Goal: Task Accomplishment & Management: Use online tool/utility

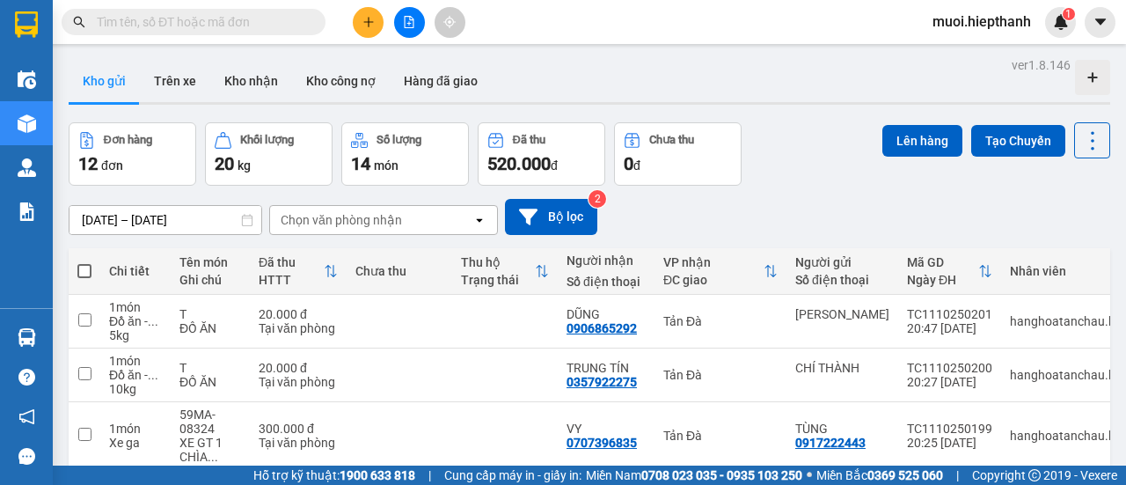
click at [405, 29] on button at bounding box center [409, 22] width 31 height 31
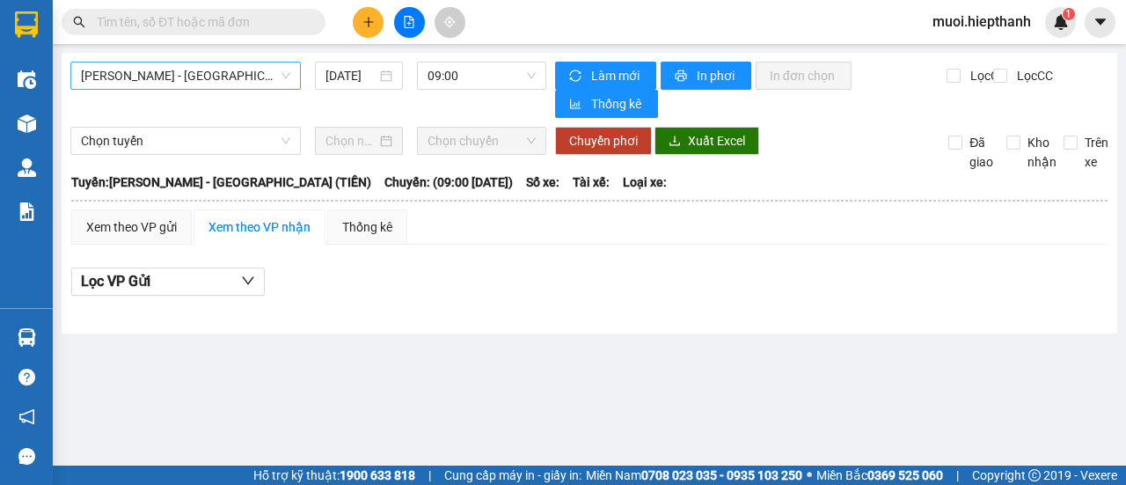
click at [214, 73] on span "Hồ Chí Minh - Tân Châu (TIỀN)" at bounding box center [185, 75] width 209 height 26
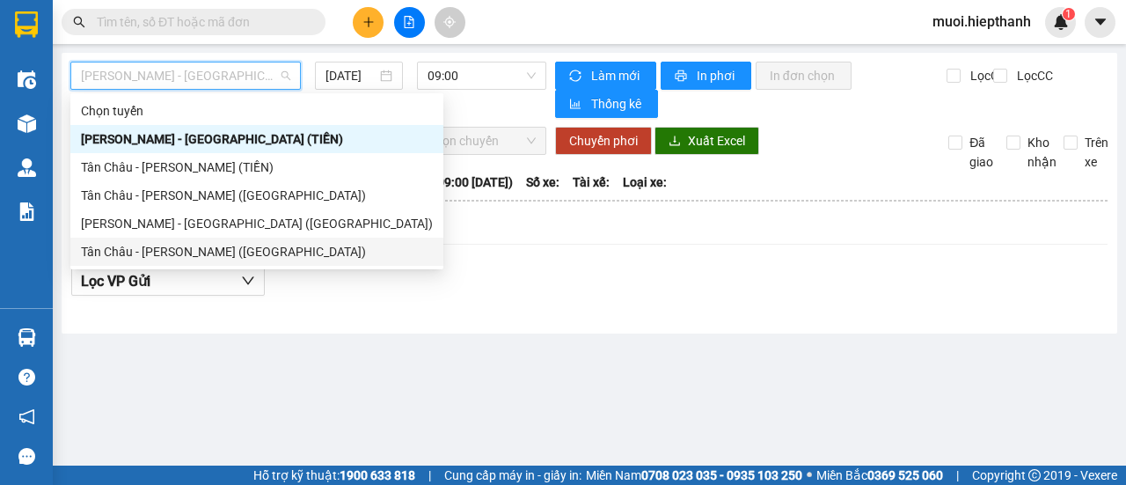
click at [141, 256] on div "Tân Châu - Hồ Chí Minh (Giường)" at bounding box center [257, 251] width 352 height 19
type input "11/10/2025"
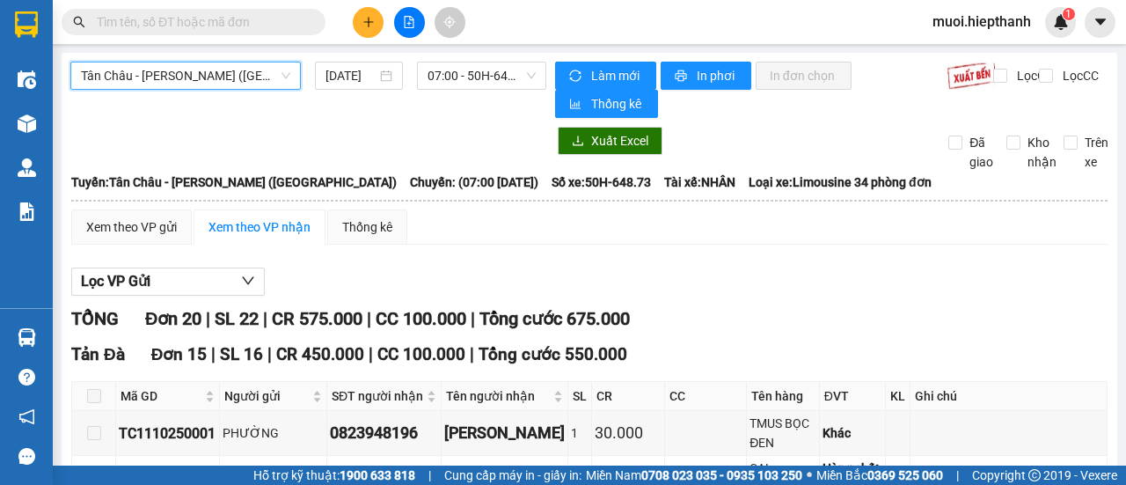
click at [173, 65] on span "Tân Châu - Hồ Chí Minh (Giường)" at bounding box center [185, 75] width 209 height 26
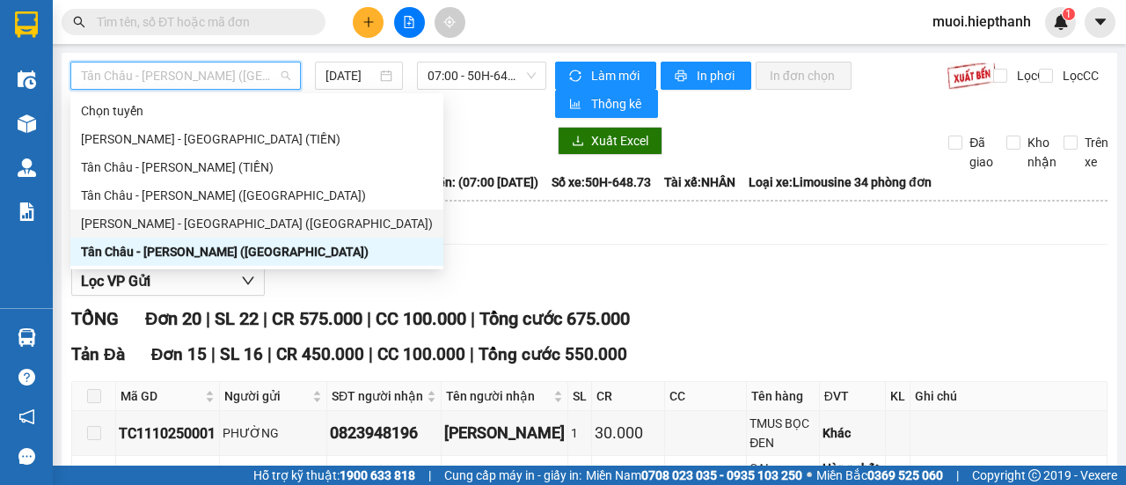
click at [150, 227] on div "Hồ Chí Minh - Tân Châu (Giường)" at bounding box center [257, 223] width 352 height 19
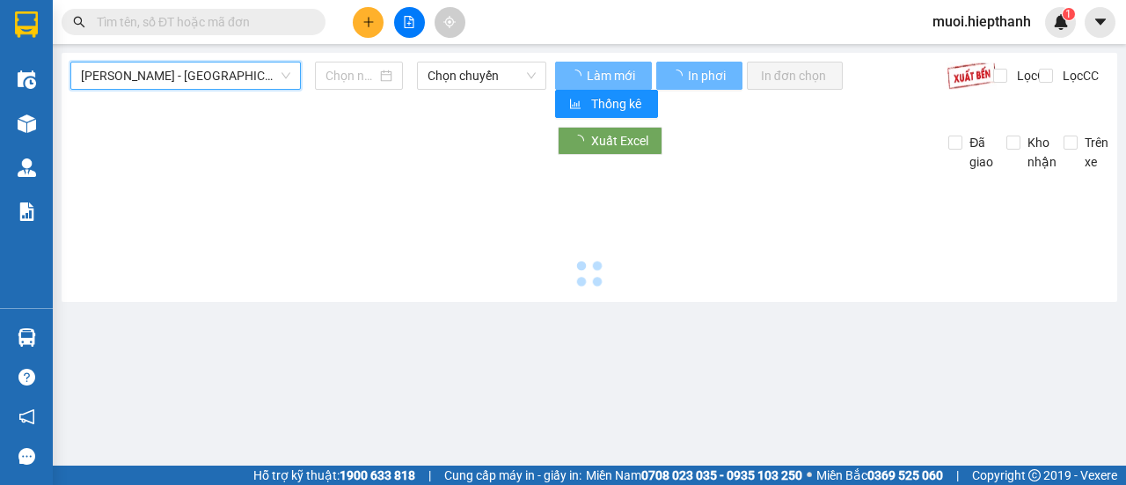
type input "11/10/2025"
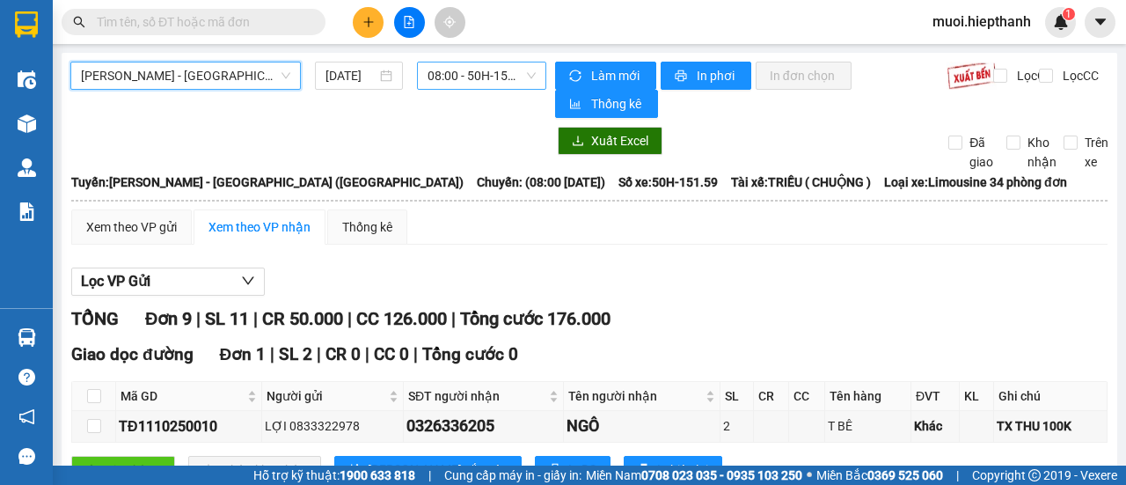
click at [448, 84] on span "08:00 - 50H-151.59" at bounding box center [480, 75] width 107 height 26
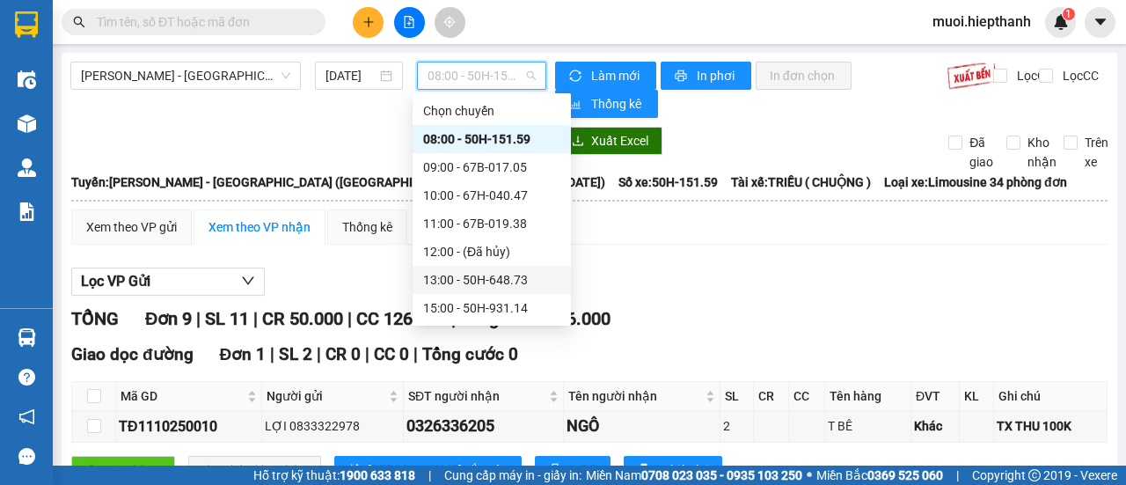
scroll to position [113, 0]
click at [452, 286] on div "21:00 - 50H-365.72" at bounding box center [491, 279] width 137 height 19
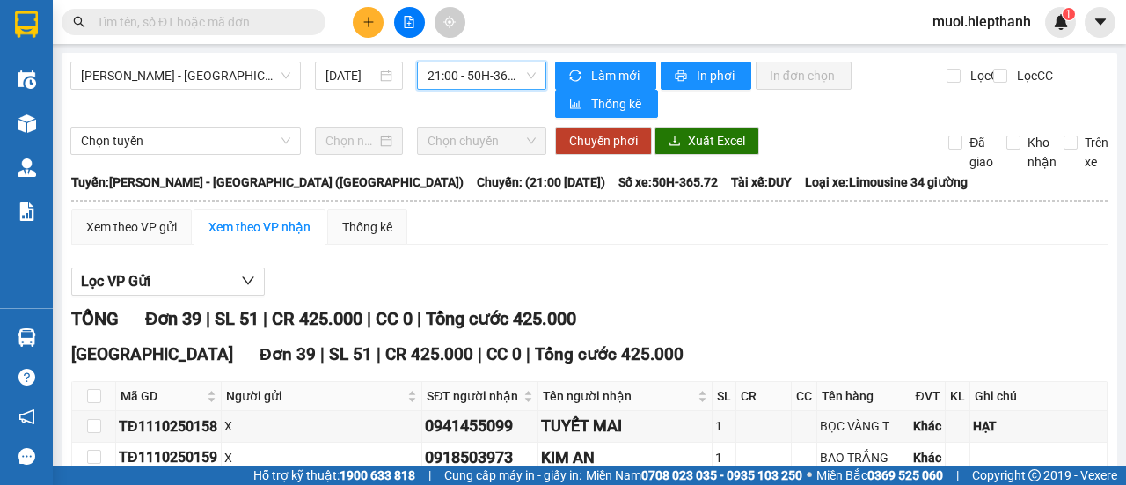
drag, startPoint x: 171, startPoint y: 78, endPoint x: 164, endPoint y: 115, distance: 37.8
click at [172, 78] on span "Hồ Chí Minh - Tân Châu (Giường)" at bounding box center [185, 75] width 209 height 26
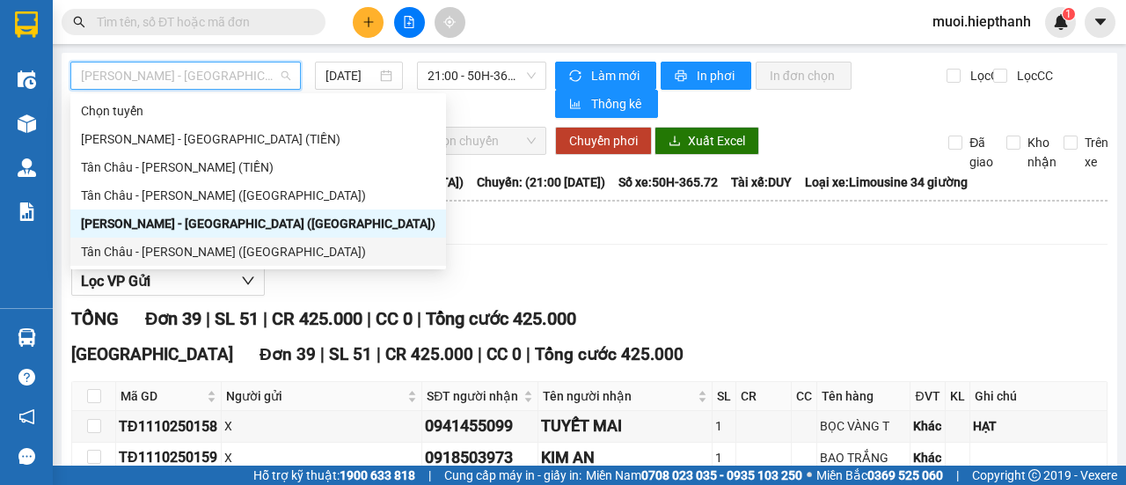
click at [137, 259] on div "Tân Châu - Hồ Chí Minh (Giường)" at bounding box center [258, 251] width 354 height 19
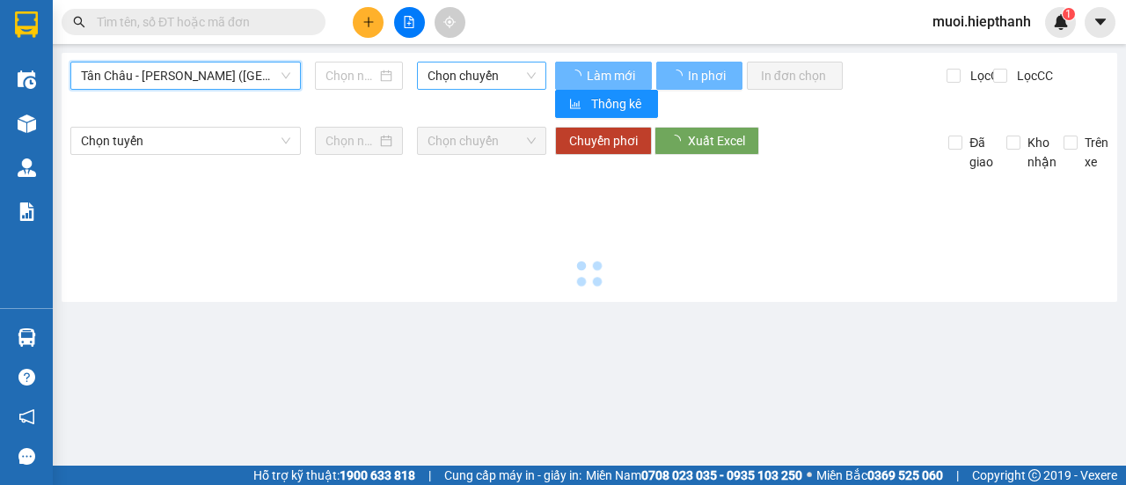
type input "11/10/2025"
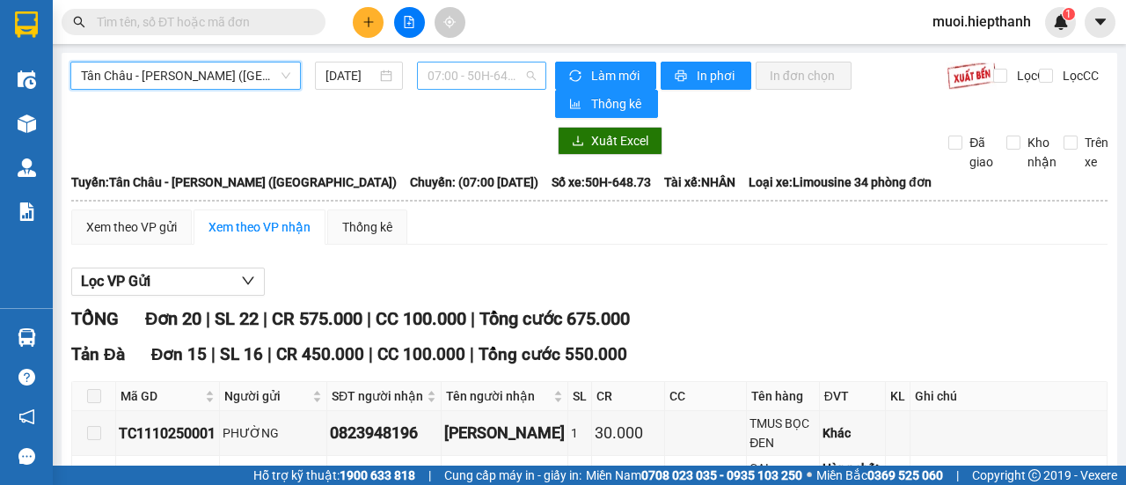
click at [468, 72] on span "07:00 - 50H-648.73" at bounding box center [480, 75] width 107 height 26
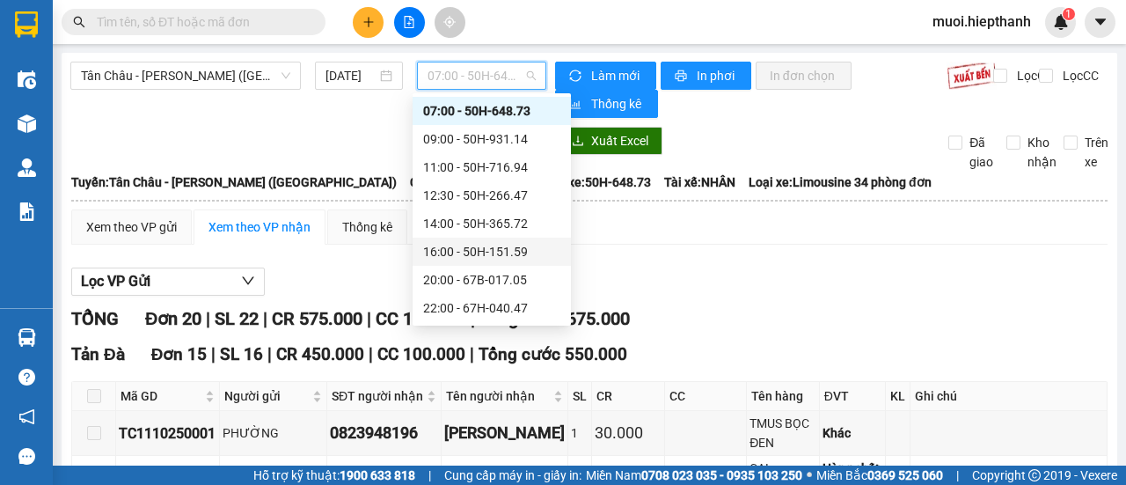
click at [485, 251] on div "16:00 - 50H-151.59" at bounding box center [491, 251] width 137 height 19
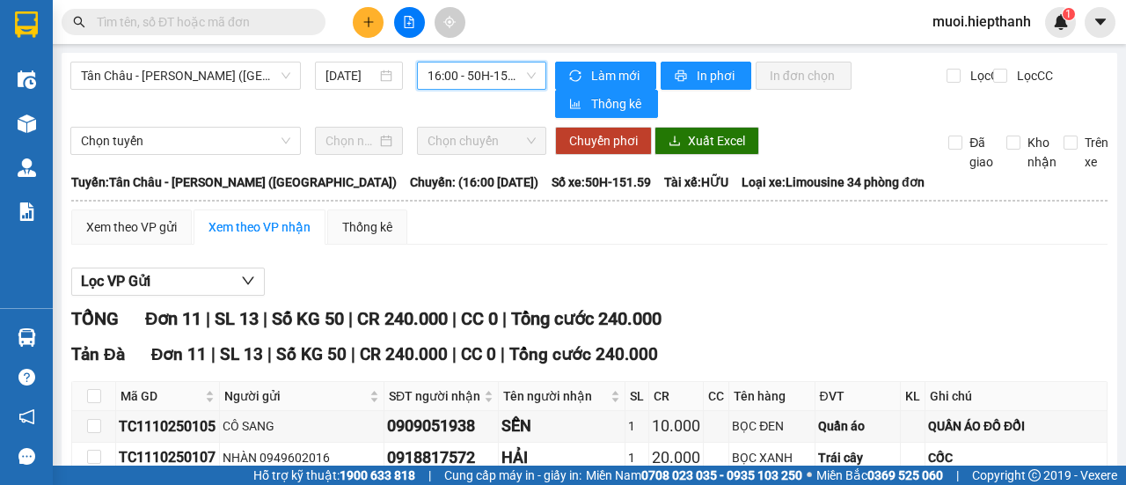
click at [485, 87] on span "16:00 - 50H-151.59" at bounding box center [480, 75] width 107 height 26
click at [470, 79] on span "16:00 - 50H-151.59" at bounding box center [480, 75] width 107 height 26
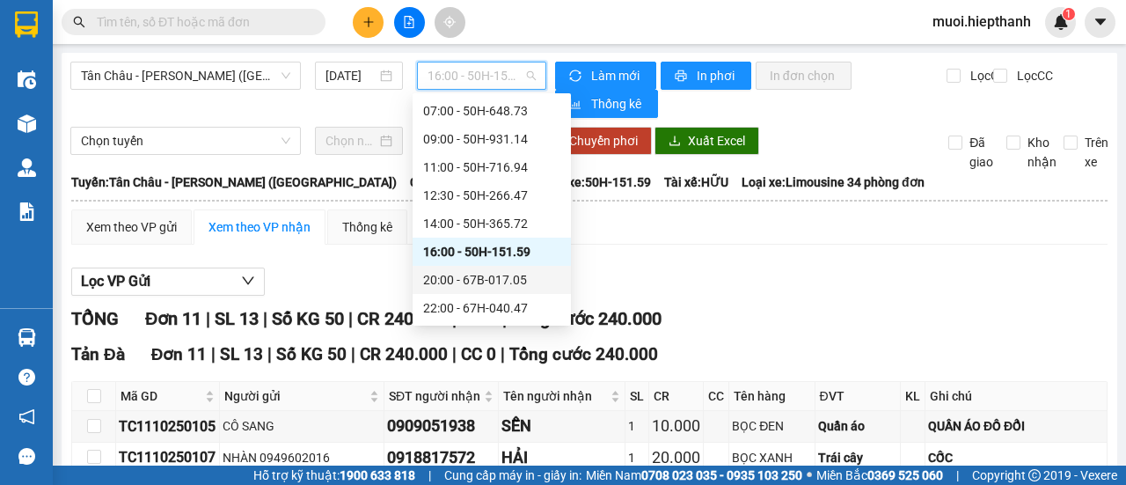
click at [470, 281] on div "20:00 - 67B-017.05" at bounding box center [491, 279] width 137 height 19
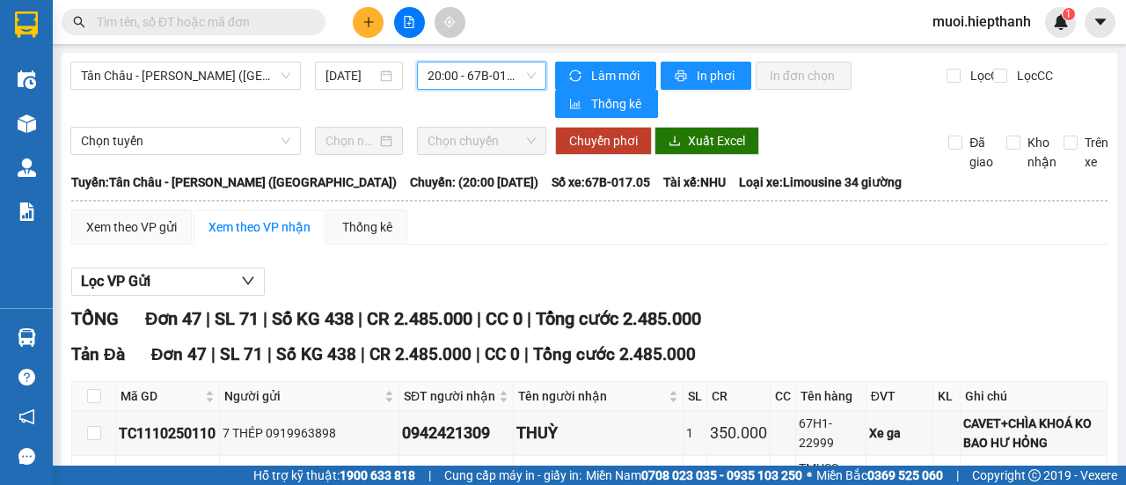
click at [434, 75] on span "20:00 - 67B-017.05" at bounding box center [480, 75] width 107 height 26
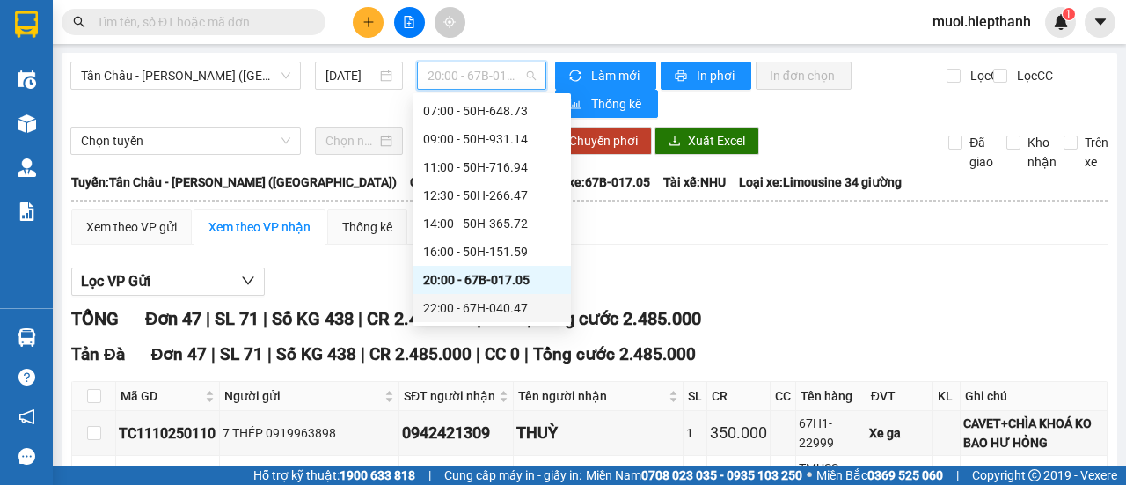
click at [480, 303] on div "22:00 - 67H-040.47" at bounding box center [491, 307] width 137 height 19
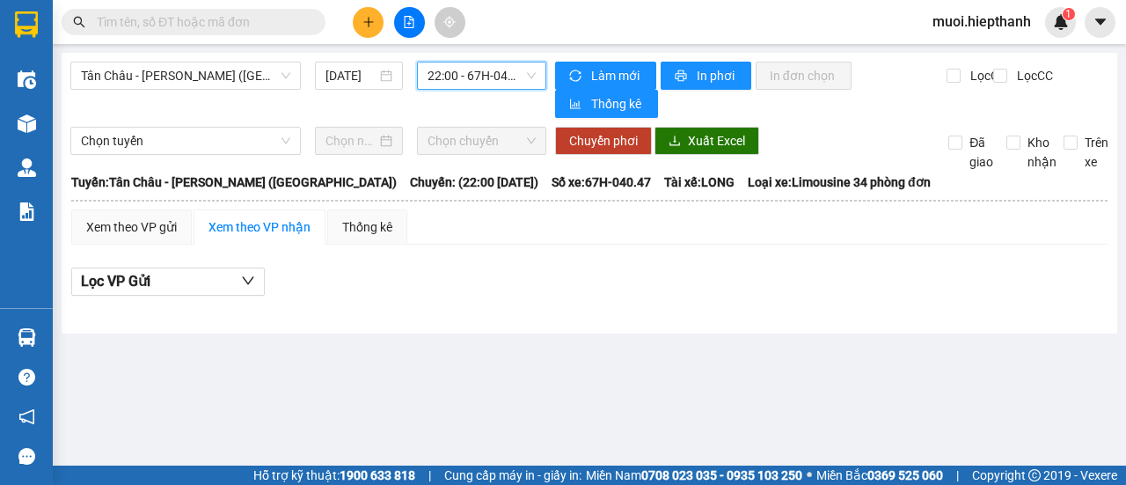
click at [478, 41] on div "Kết quả tìm kiếm ( 0 ) Bộ lọc Gửi 3 ngày gần nhất No Data muoi.hiepthanh 1" at bounding box center [563, 22] width 1126 height 44
click at [456, 85] on span "22:00 - 67H-040.47" at bounding box center [480, 75] width 107 height 26
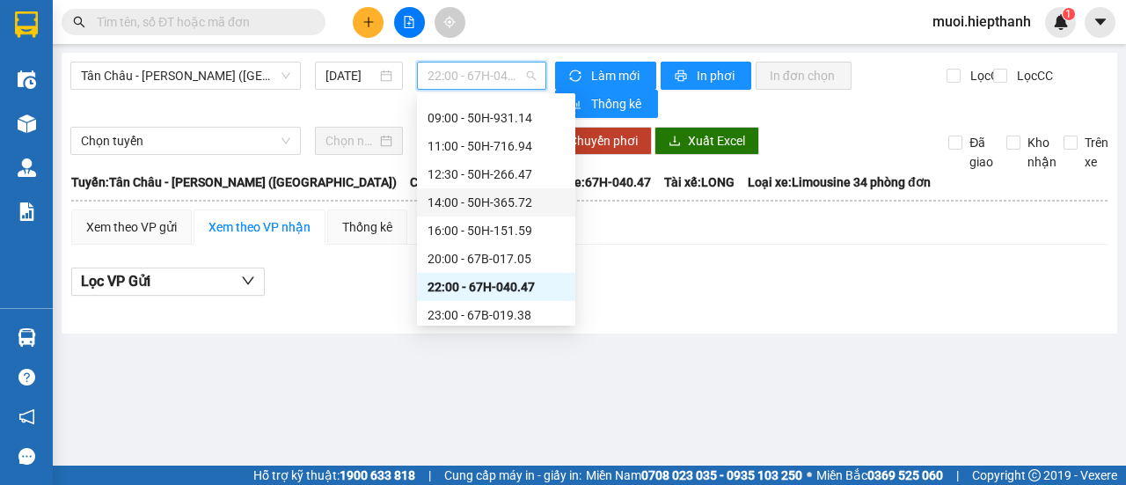
scroll to position [84, 0]
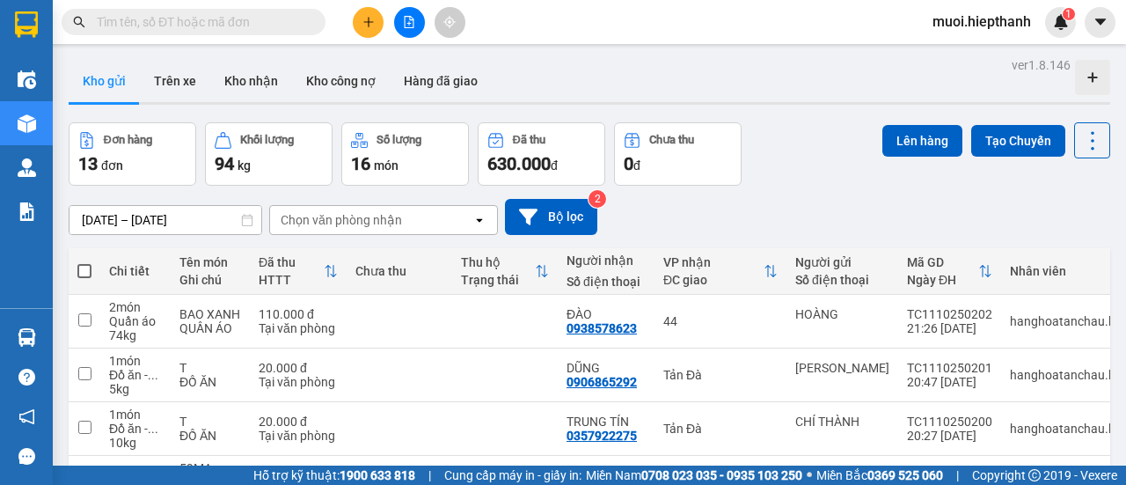
click at [401, 41] on div "Kết quả tìm kiếm ( 0 ) Bộ lọc Gửi 3 ngày gần nhất No Data muoi.hiepthanh 1" at bounding box center [563, 22] width 1126 height 44
click at [405, 35] on button at bounding box center [409, 22] width 31 height 31
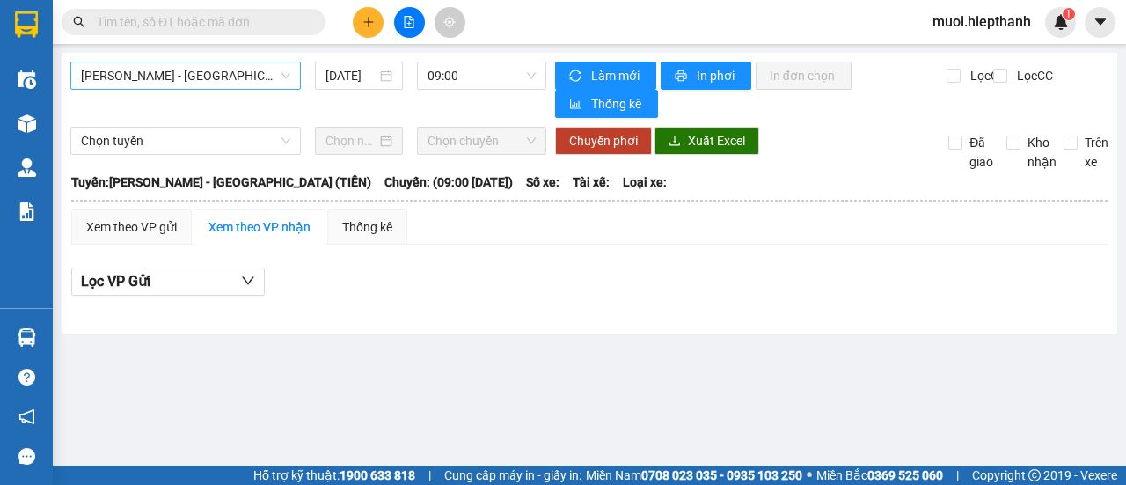
click at [232, 74] on span "Hồ Chí Minh - Tân Châu (TIỀN)" at bounding box center [185, 75] width 209 height 26
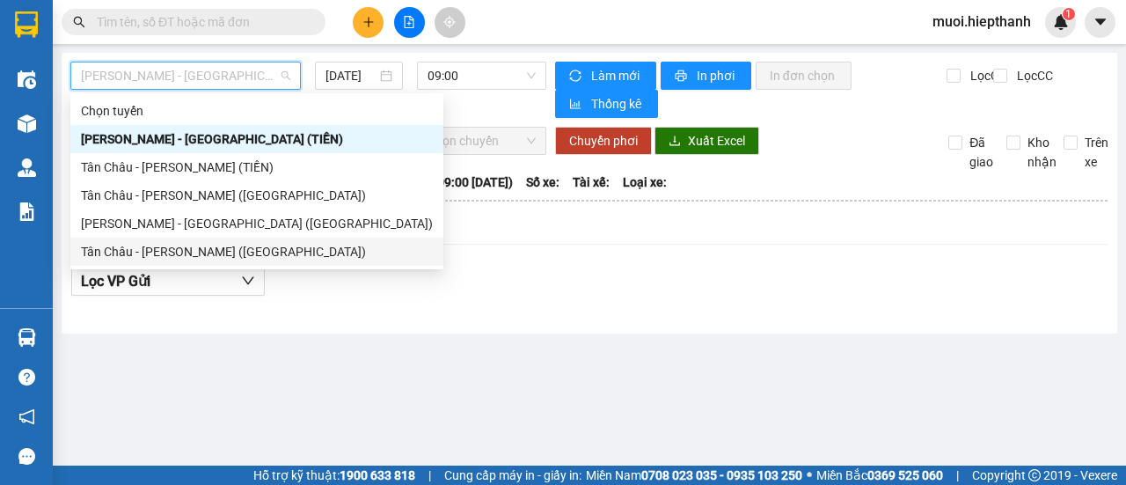
click at [165, 258] on div "Tân Châu - Hồ Chí Minh (Giường)" at bounding box center [257, 251] width 352 height 19
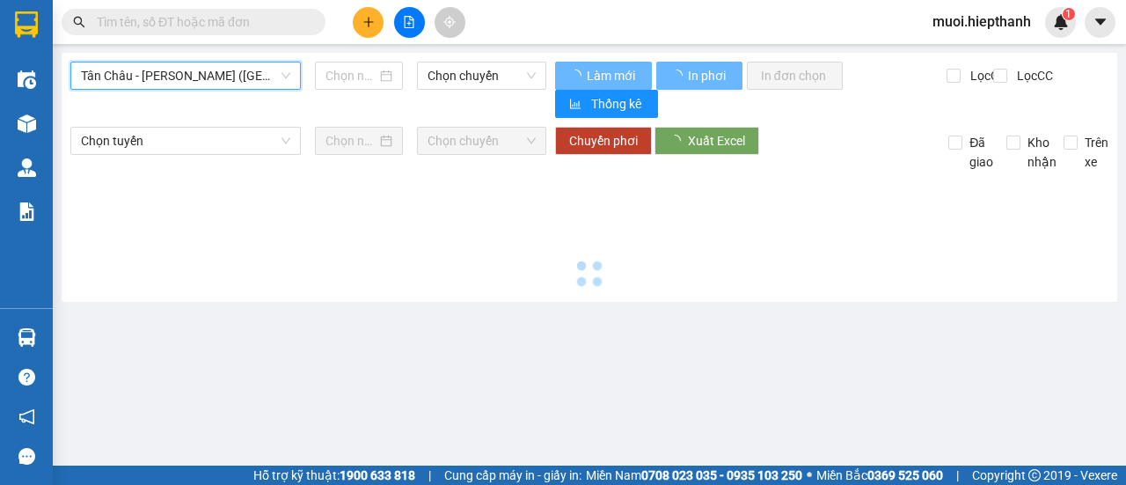
type input "11/10/2025"
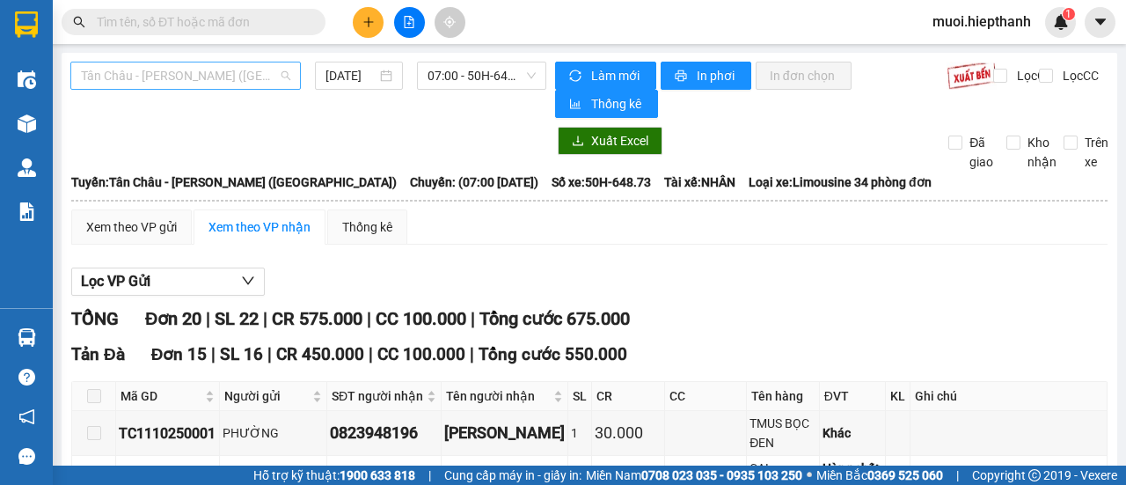
click at [220, 78] on span "Tân Châu - Hồ Chí Minh (Giường)" at bounding box center [185, 75] width 209 height 26
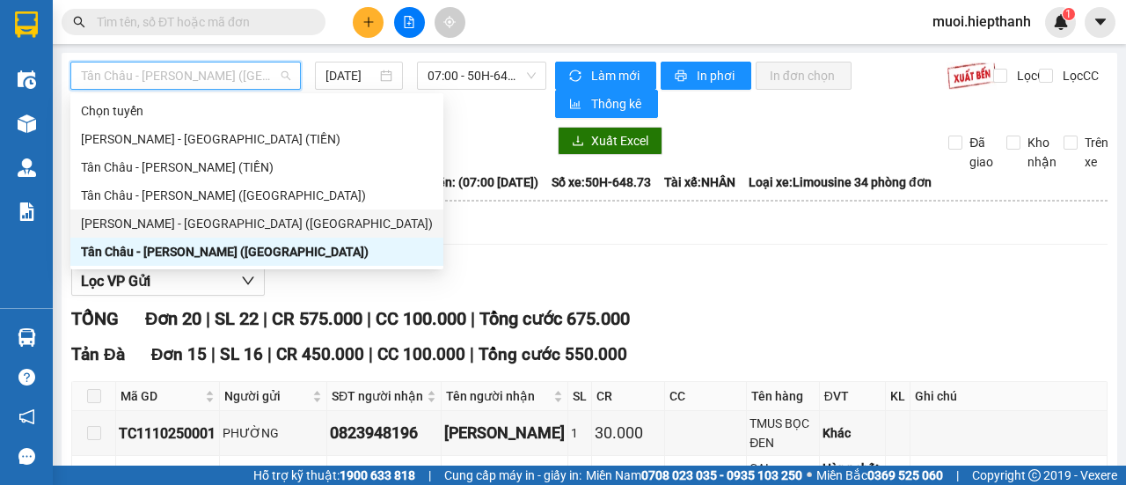
click at [165, 235] on div "Hồ Chí Minh - Tân Châu (Giường)" at bounding box center [256, 223] width 373 height 28
type input "11/10/2025"
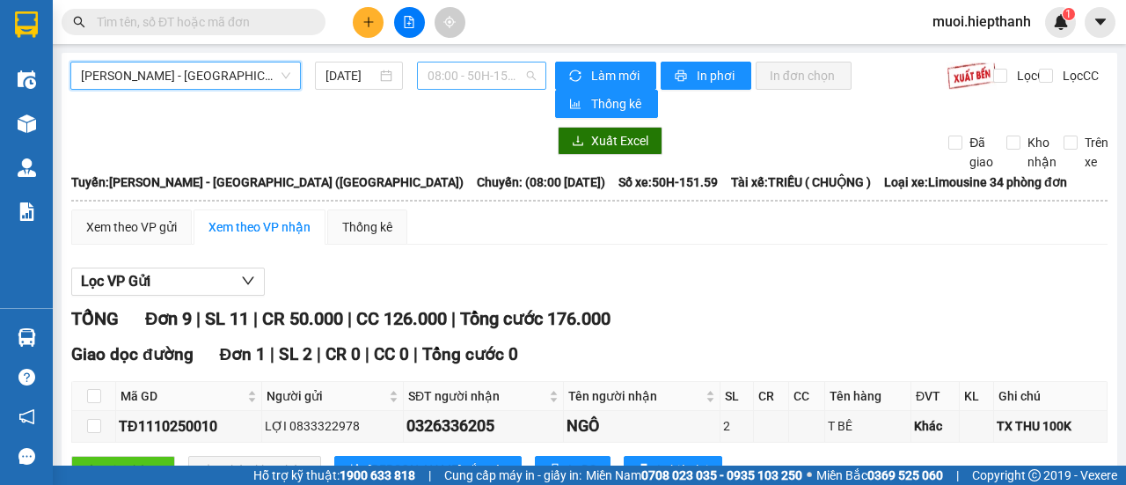
click at [483, 80] on span "08:00 - 50H-151.59" at bounding box center [480, 75] width 107 height 26
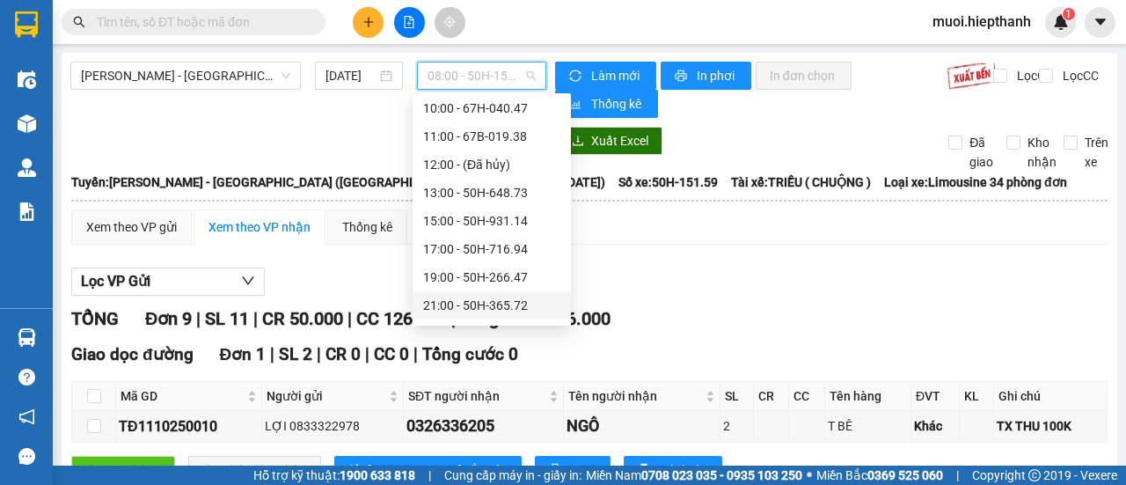
scroll to position [113, 0]
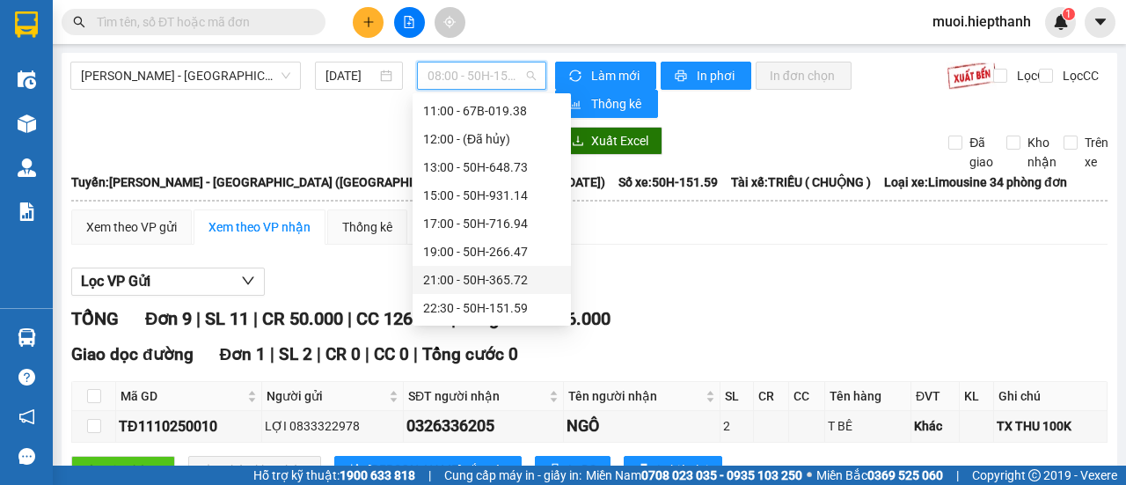
click at [474, 281] on div "21:00 - 50H-365.72" at bounding box center [491, 279] width 137 height 19
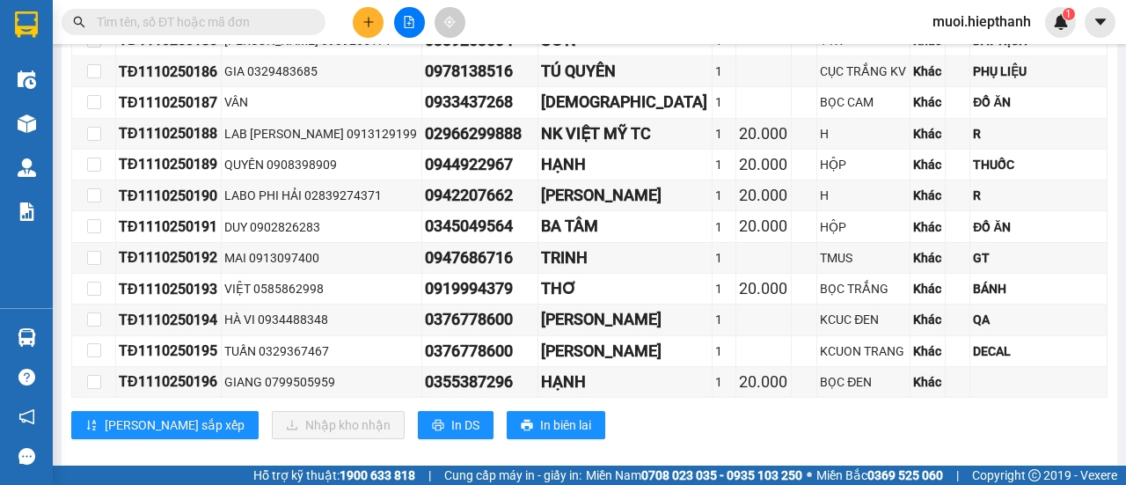
scroll to position [1311, 0]
